Goal: Task Accomplishment & Management: Manage account settings

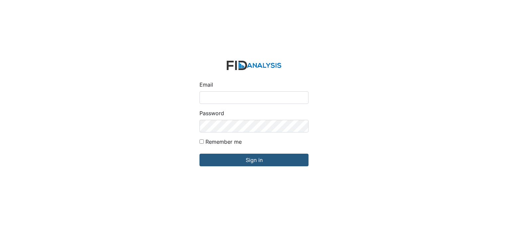
click at [218, 96] on input "Email" at bounding box center [253, 97] width 109 height 13
type input "kwade@lifeincorporate.com"
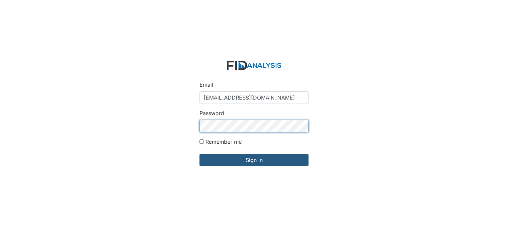
click at [199, 154] on input "Sign in" at bounding box center [253, 160] width 109 height 13
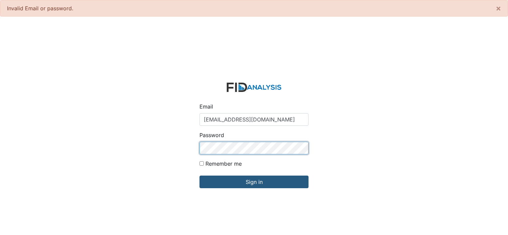
click at [199, 176] on input "Sign in" at bounding box center [253, 182] width 109 height 13
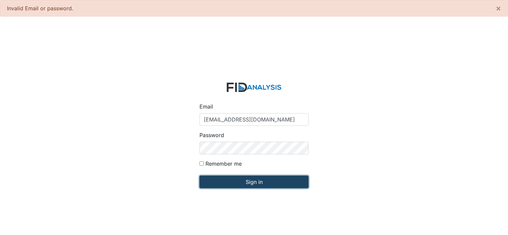
click at [254, 184] on input "Sign in" at bounding box center [253, 182] width 109 height 13
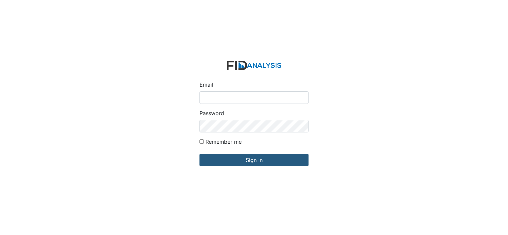
click at [221, 97] on input "Email" at bounding box center [253, 97] width 109 height 13
type input "[EMAIL_ADDRESS][DOMAIN_NAME]"
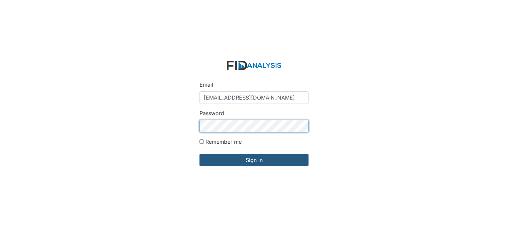
click at [199, 154] on input "Sign in" at bounding box center [253, 160] width 109 height 13
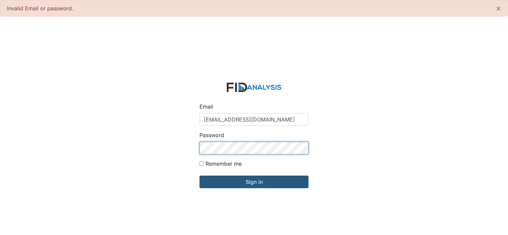
click at [199, 176] on input "Sign in" at bounding box center [253, 182] width 109 height 13
click at [262, 121] on input "[EMAIL_ADDRESS][DOMAIN_NAME]" at bounding box center [253, 119] width 109 height 13
type input "kwade@lifeincorporated.com"
click at [199, 176] on input "Sign in" at bounding box center [253, 182] width 109 height 13
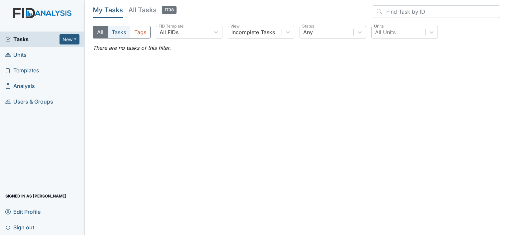
click at [118, 34] on button "Tasks" at bounding box center [118, 32] width 23 height 13
click at [99, 32] on button "All" at bounding box center [100, 32] width 15 height 13
click at [24, 226] on span "Sign out" at bounding box center [19, 227] width 29 height 10
